Goal: Ask a question

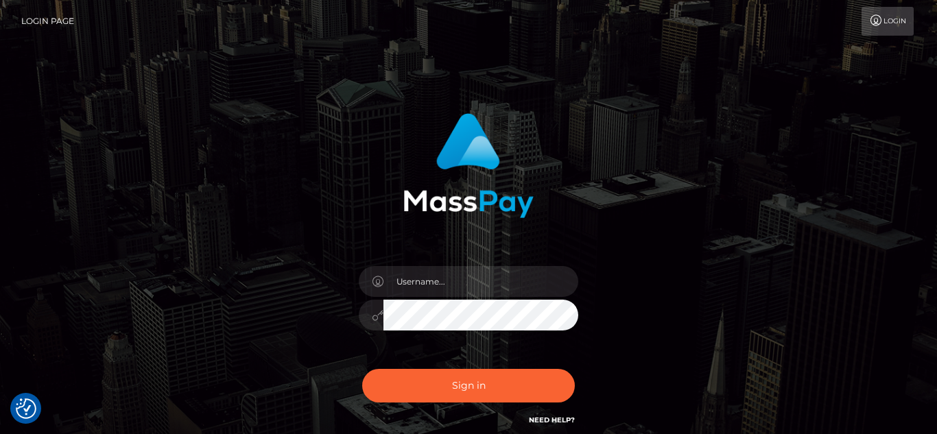
checkbox input "true"
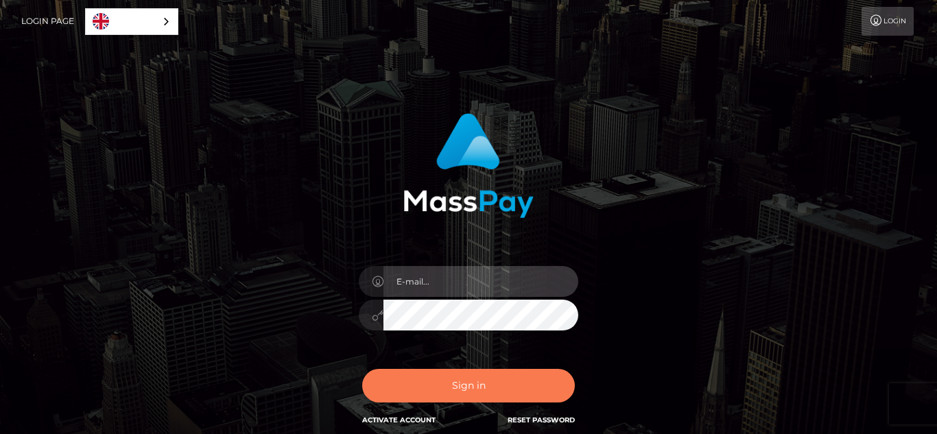
type input "[EMAIL_ADDRESS][DOMAIN_NAME]"
click at [484, 381] on button "Sign in" at bounding box center [468, 386] width 213 height 34
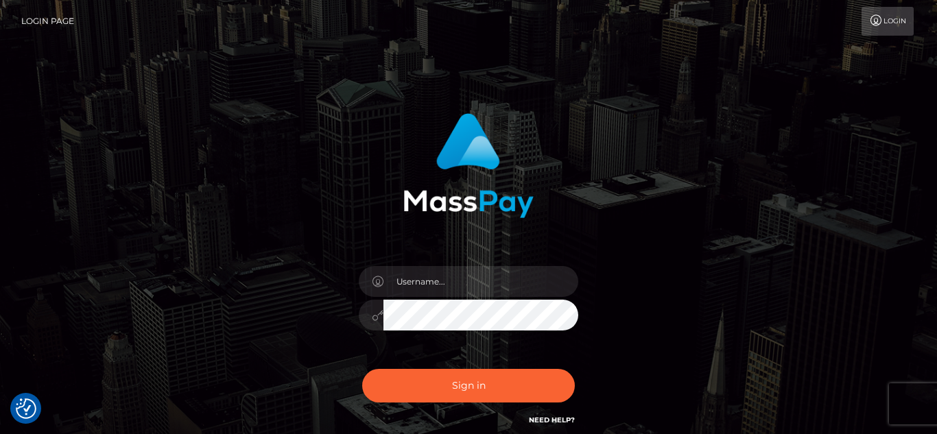
checkbox input "true"
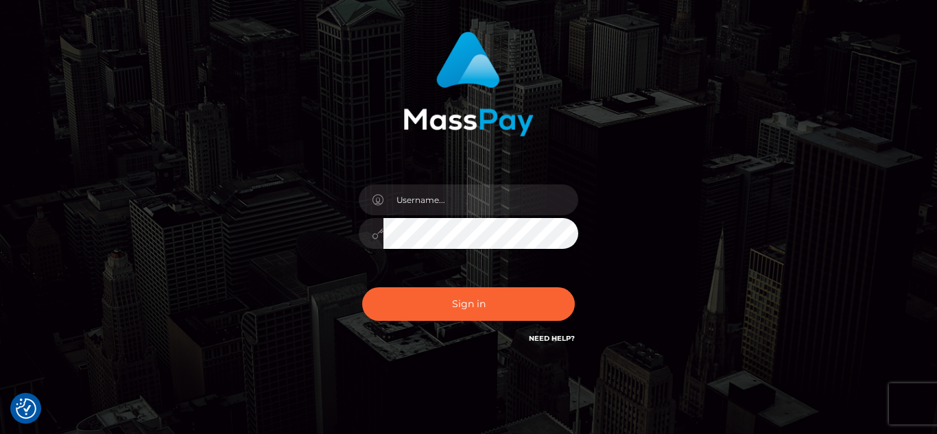
click at [541, 339] on link "Need Help?" at bounding box center [552, 338] width 46 height 9
